Goal: Information Seeking & Learning: Learn about a topic

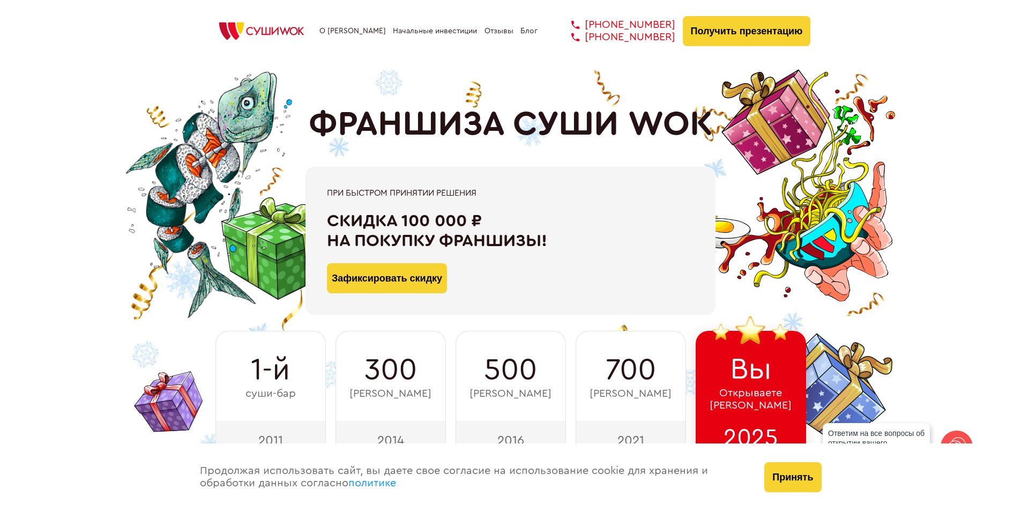
click at [343, 27] on link "О [PERSON_NAME]" at bounding box center [353, 31] width 66 height 9
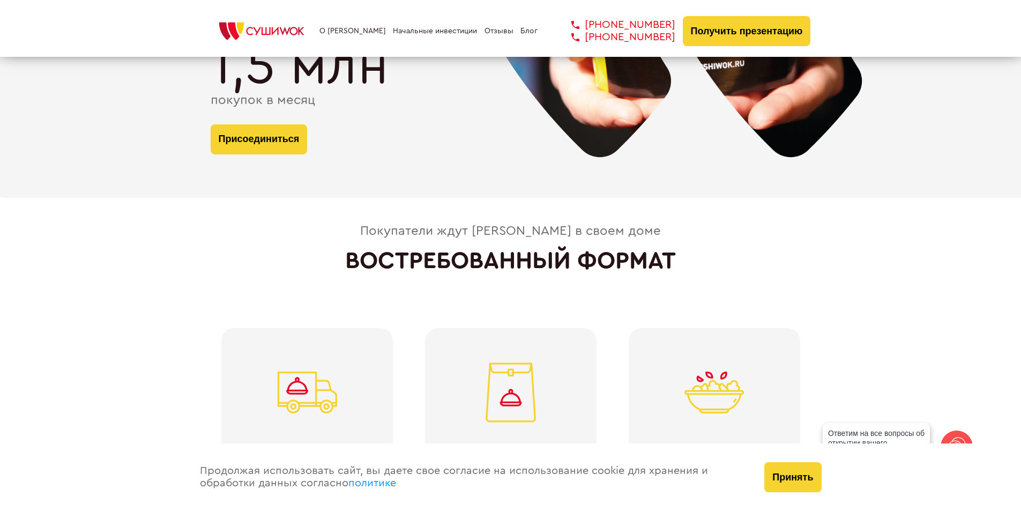
scroll to position [2379, 0]
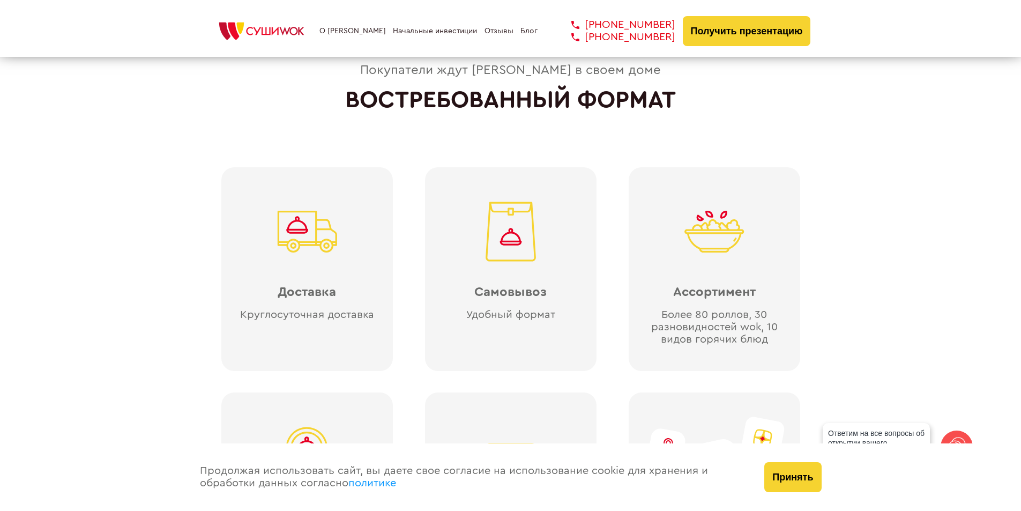
click at [489, 267] on div at bounding box center [511, 231] width 172 height 107
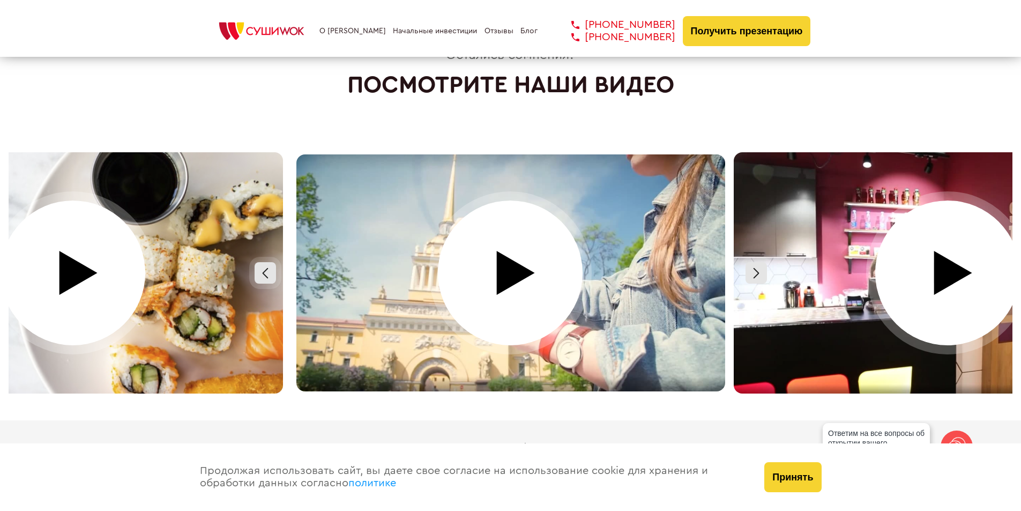
scroll to position [4684, 0]
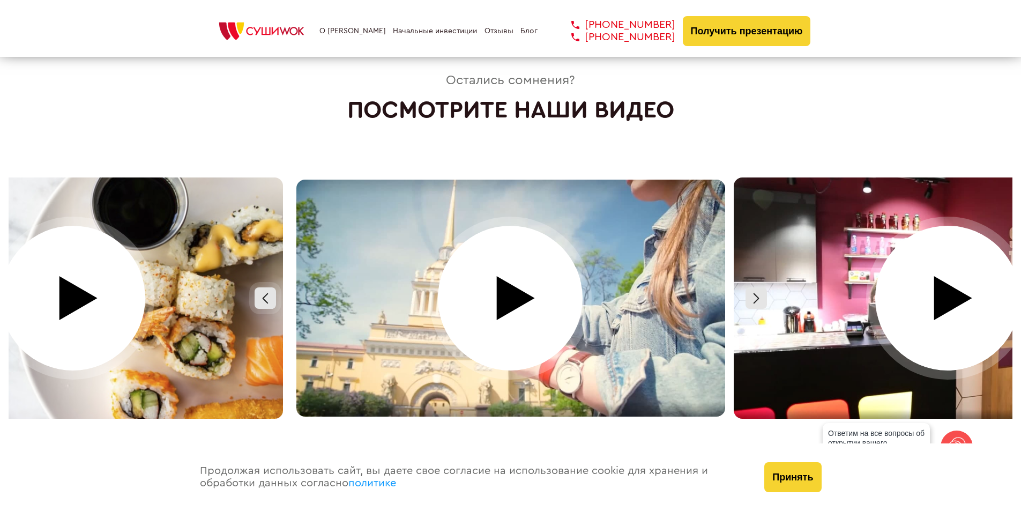
drag, startPoint x: 691, startPoint y: 276, endPoint x: 410, endPoint y: 276, distance: 281.4
click at [412, 279] on video at bounding box center [510, 298] width 429 height 237
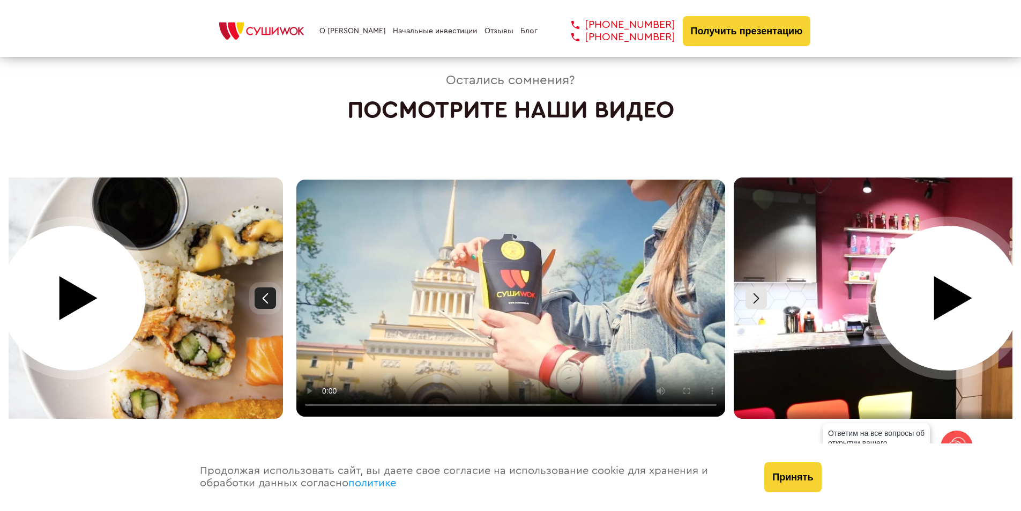
click at [261, 287] on div at bounding box center [265, 297] width 21 height 21
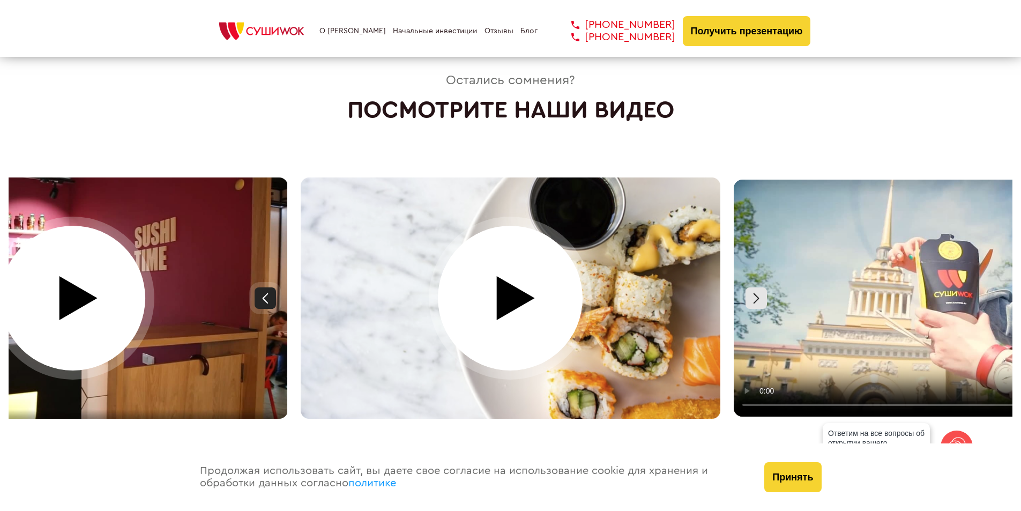
click at [261, 287] on div at bounding box center [265, 297] width 21 height 21
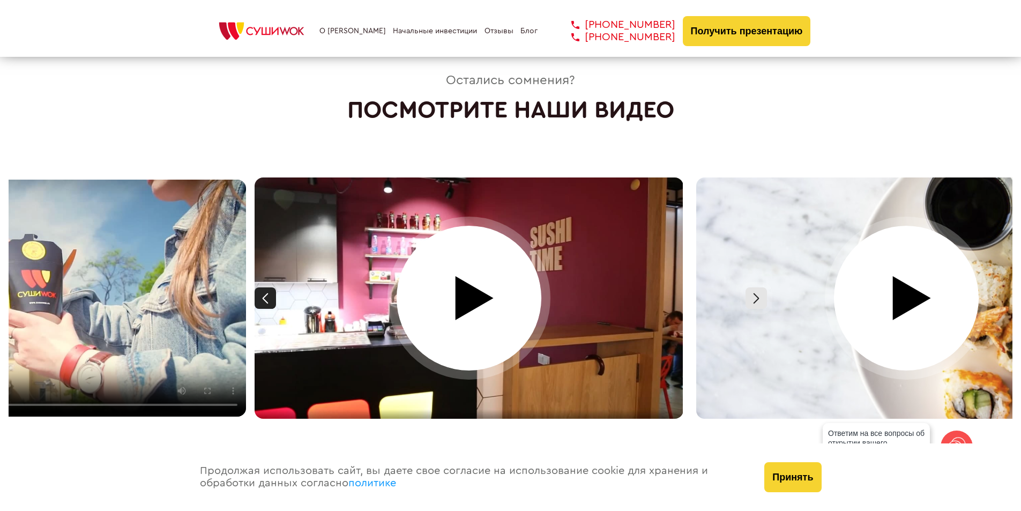
click at [261, 287] on div at bounding box center [265, 297] width 21 height 21
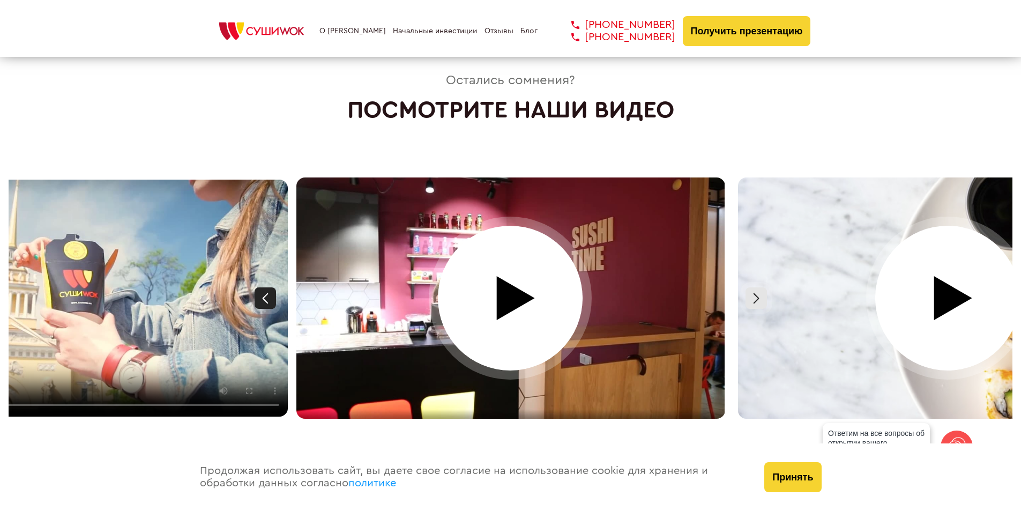
click at [261, 287] on div at bounding box center [265, 297] width 21 height 21
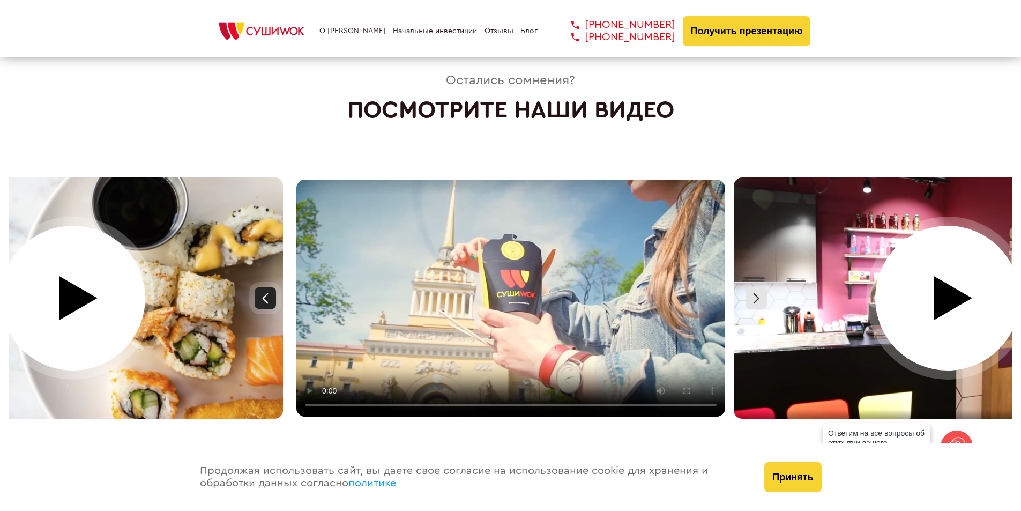
click at [261, 287] on div at bounding box center [265, 297] width 21 height 21
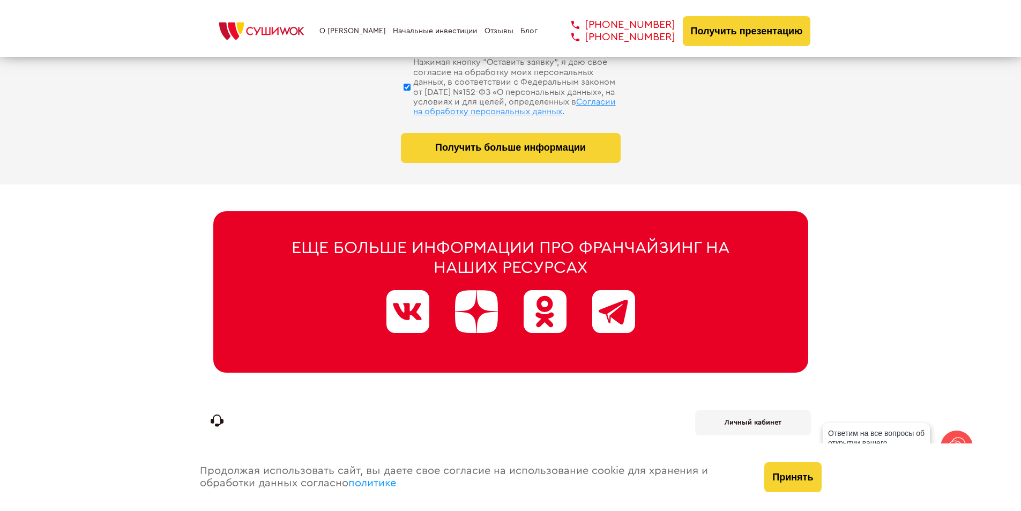
scroll to position [5414, 0]
